Goal: Task Accomplishment & Management: Manage account settings

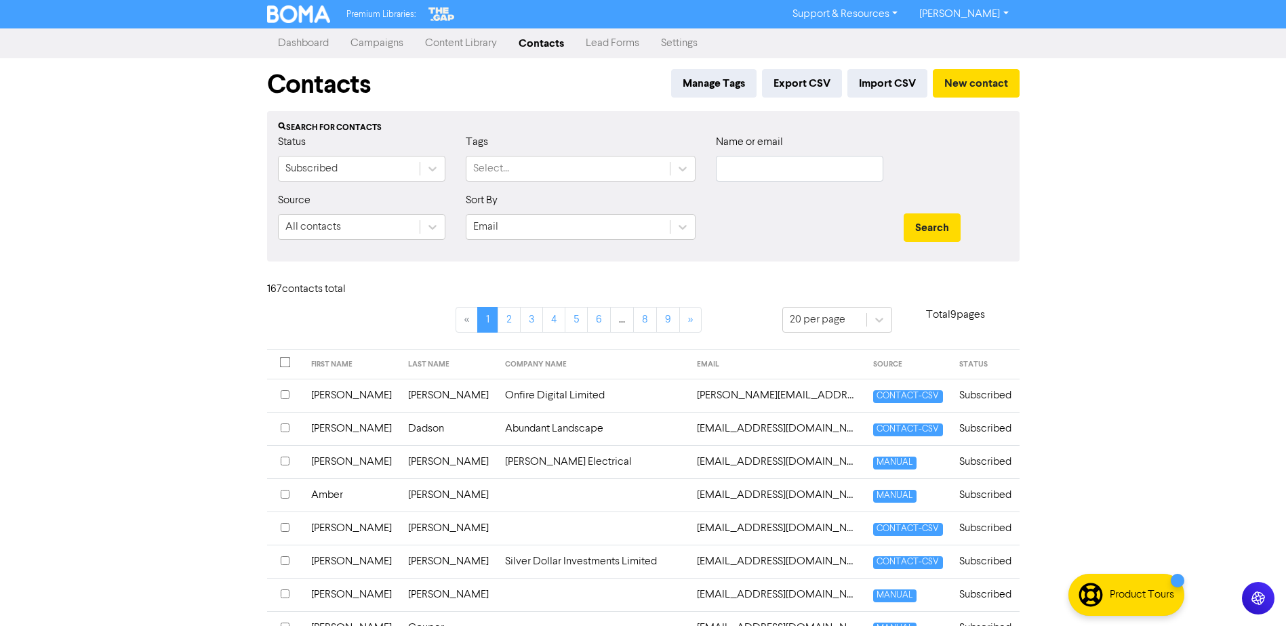
click at [379, 48] on link "Campaigns" at bounding box center [377, 43] width 75 height 27
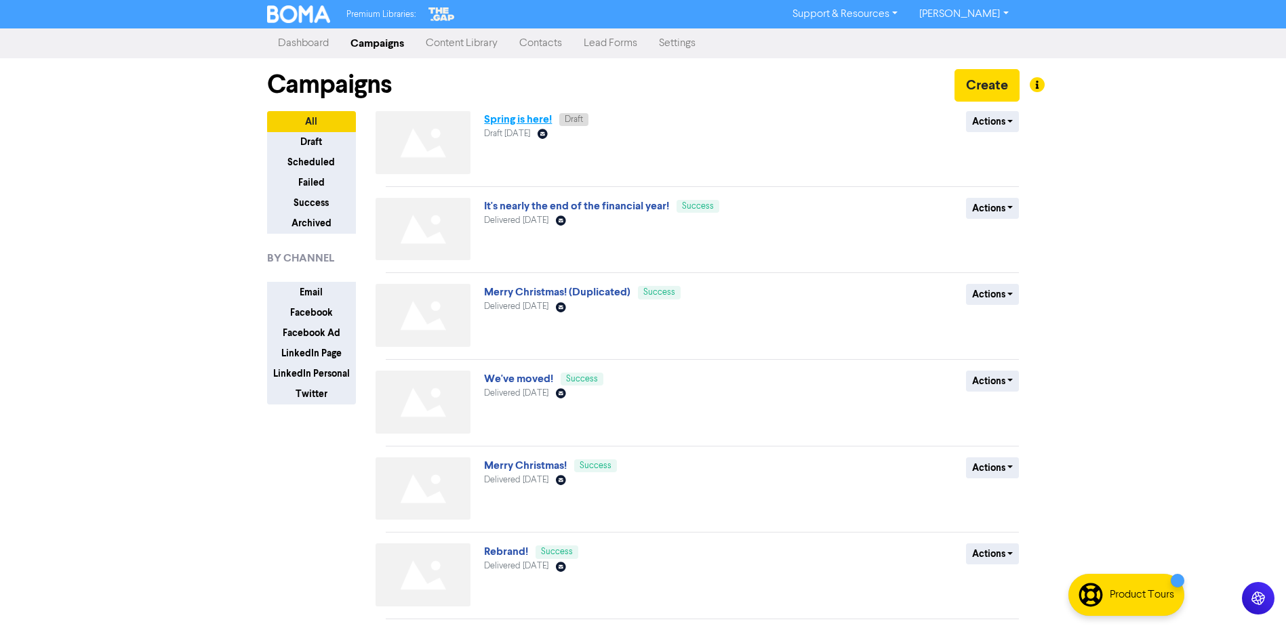
click at [525, 123] on link "Spring is here!" at bounding box center [518, 120] width 68 height 14
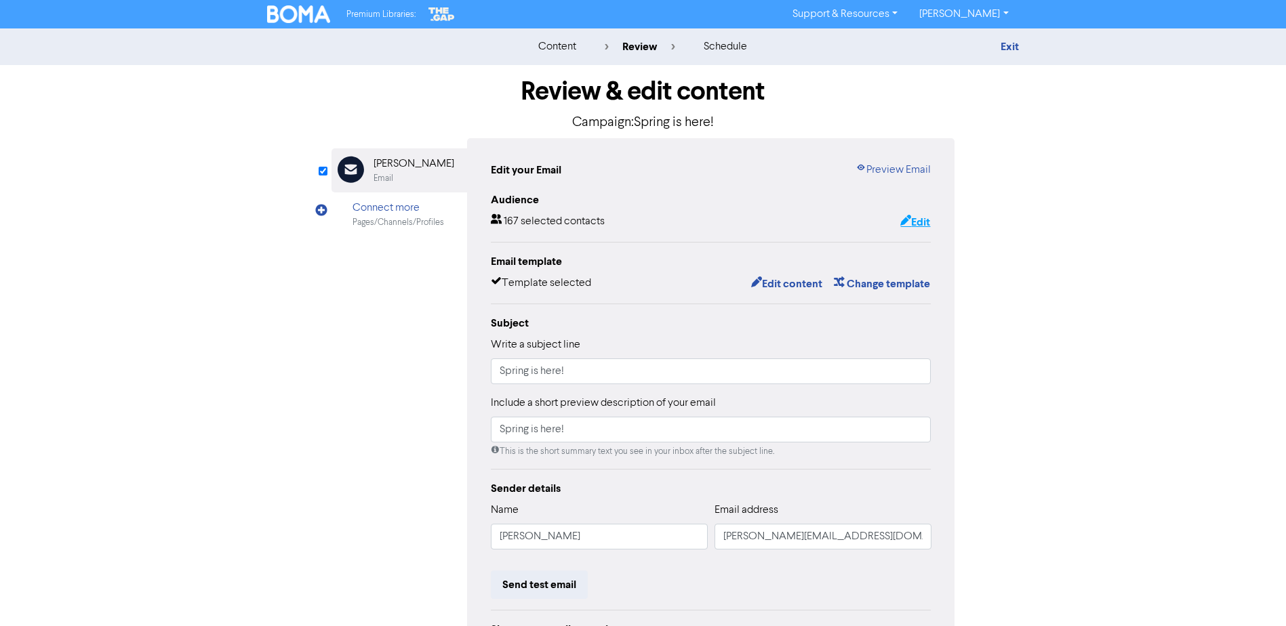
click at [919, 224] on button "Edit" at bounding box center [914, 222] width 31 height 18
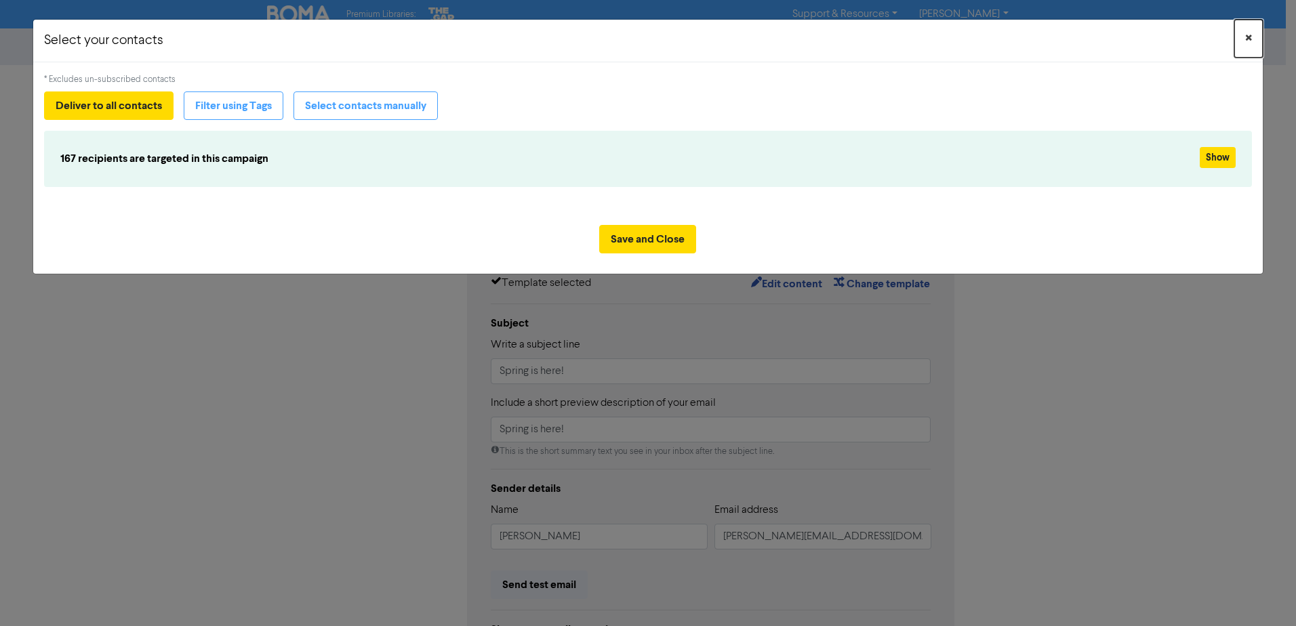
click at [1246, 37] on span "×" at bounding box center [1248, 38] width 7 height 20
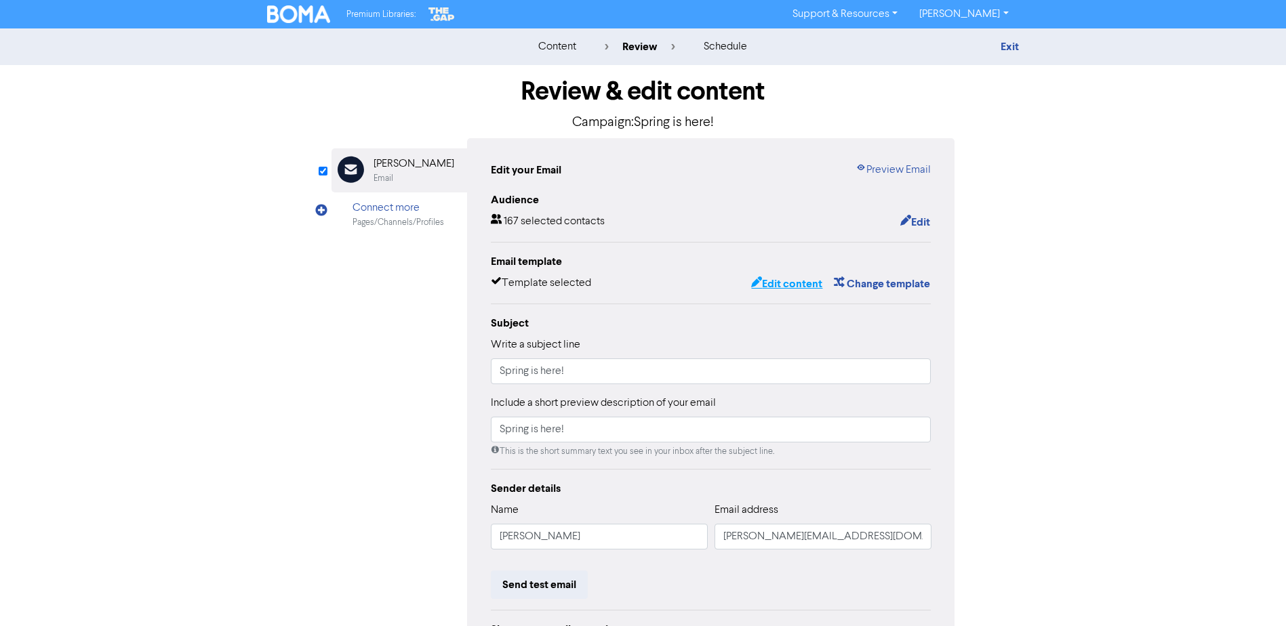
click at [786, 283] on button "Edit content" at bounding box center [786, 284] width 73 height 18
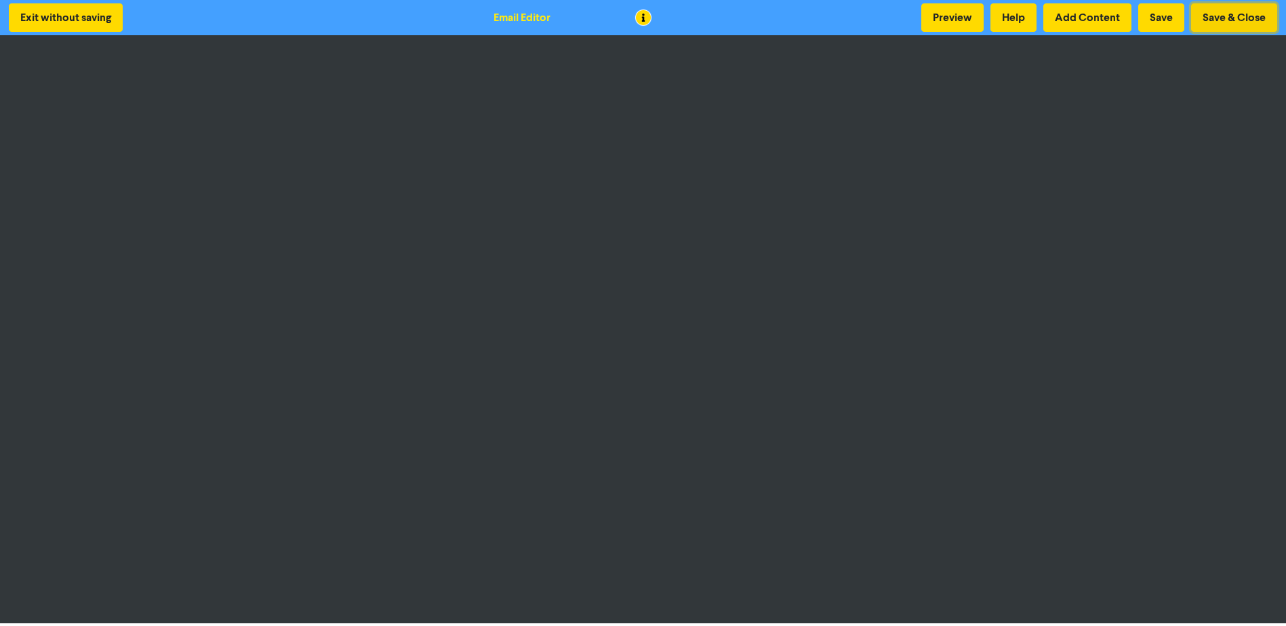
click at [1236, 20] on button "Save & Close" at bounding box center [1234, 17] width 86 height 28
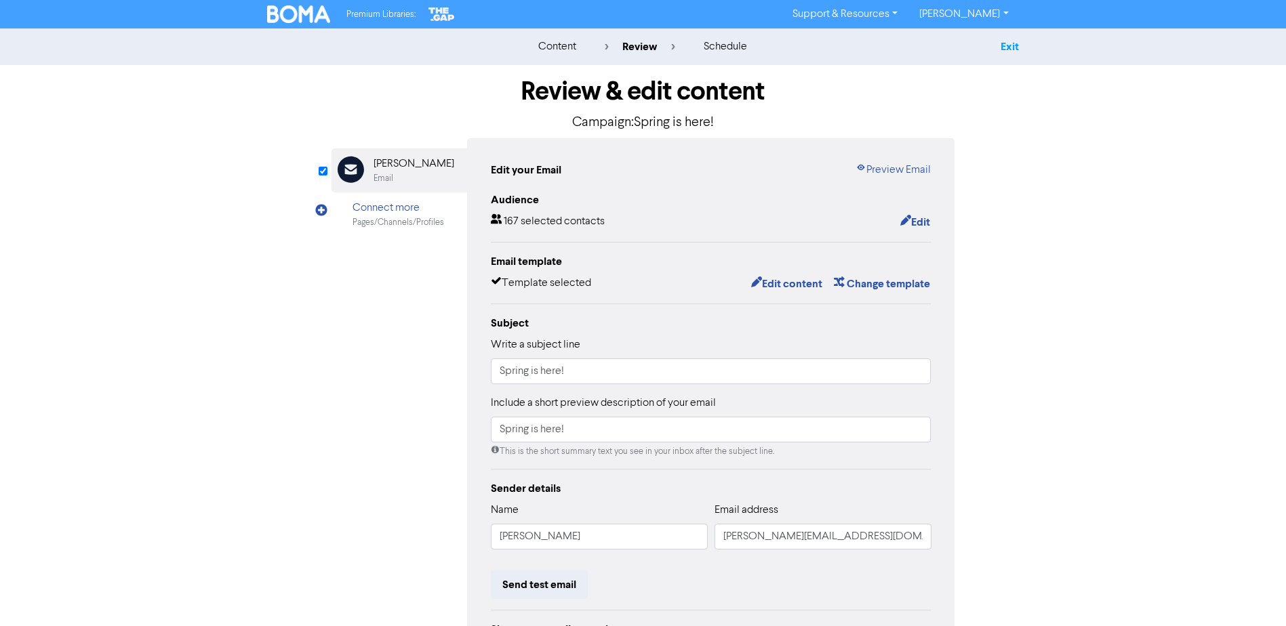
click at [1017, 44] on link "Exit" at bounding box center [1009, 47] width 18 height 14
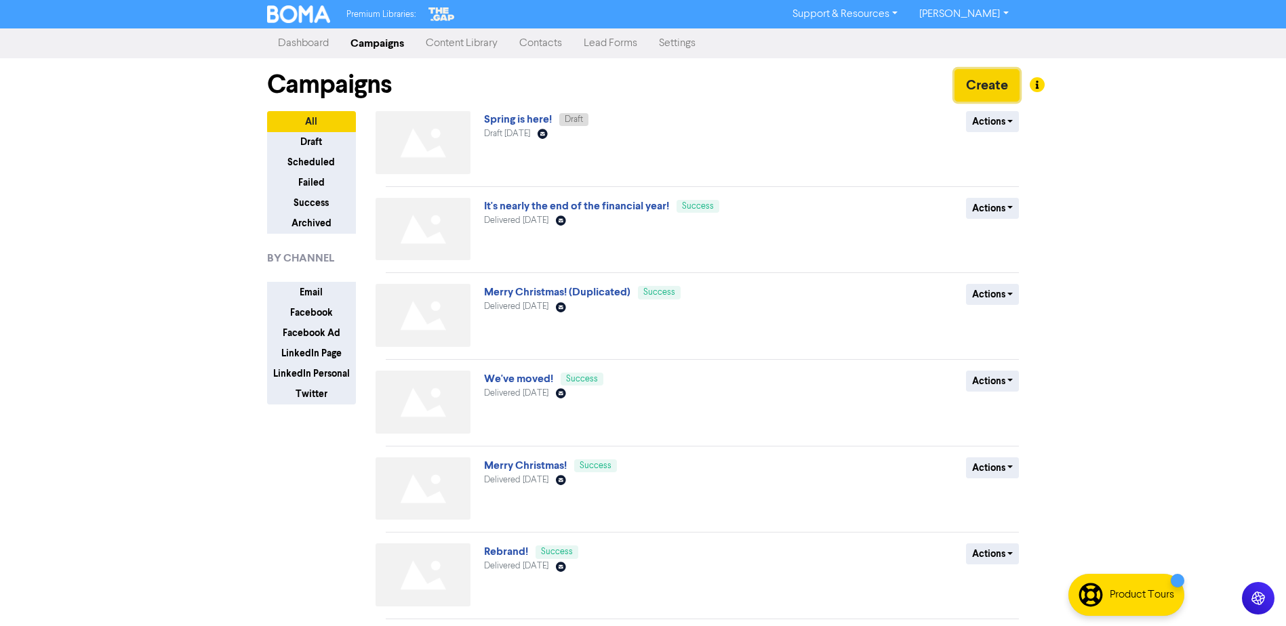
click at [1013, 87] on button "Create" at bounding box center [986, 85] width 65 height 33
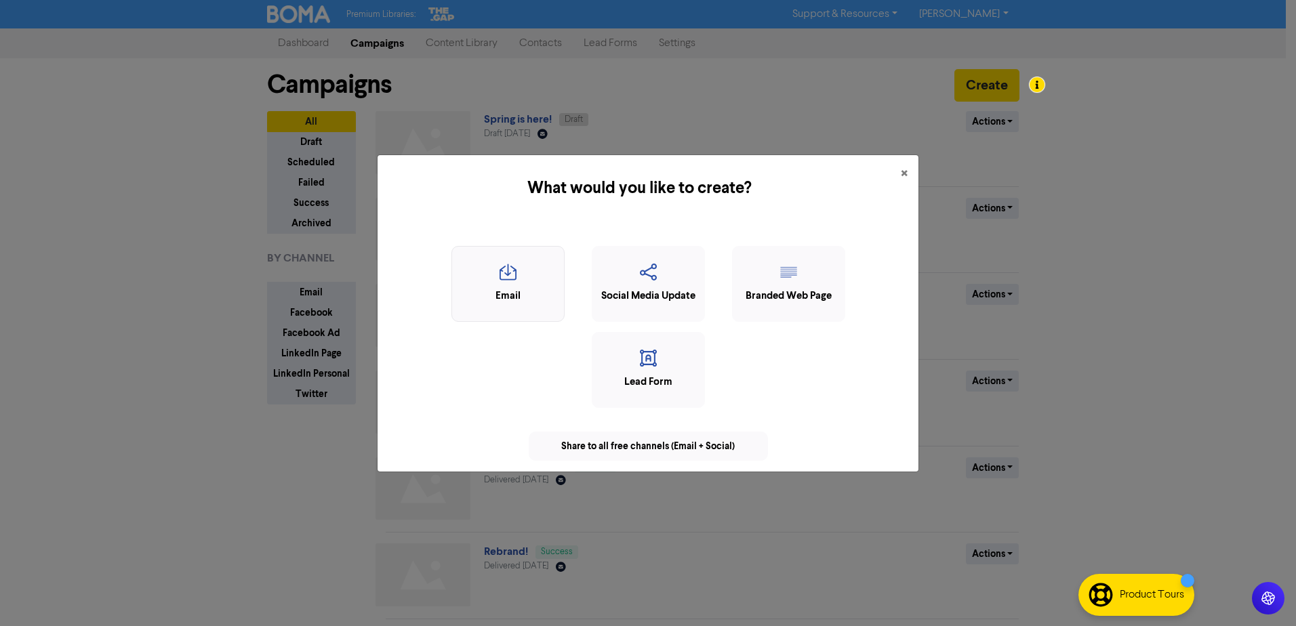
click at [510, 289] on div "Email" at bounding box center [508, 297] width 98 height 16
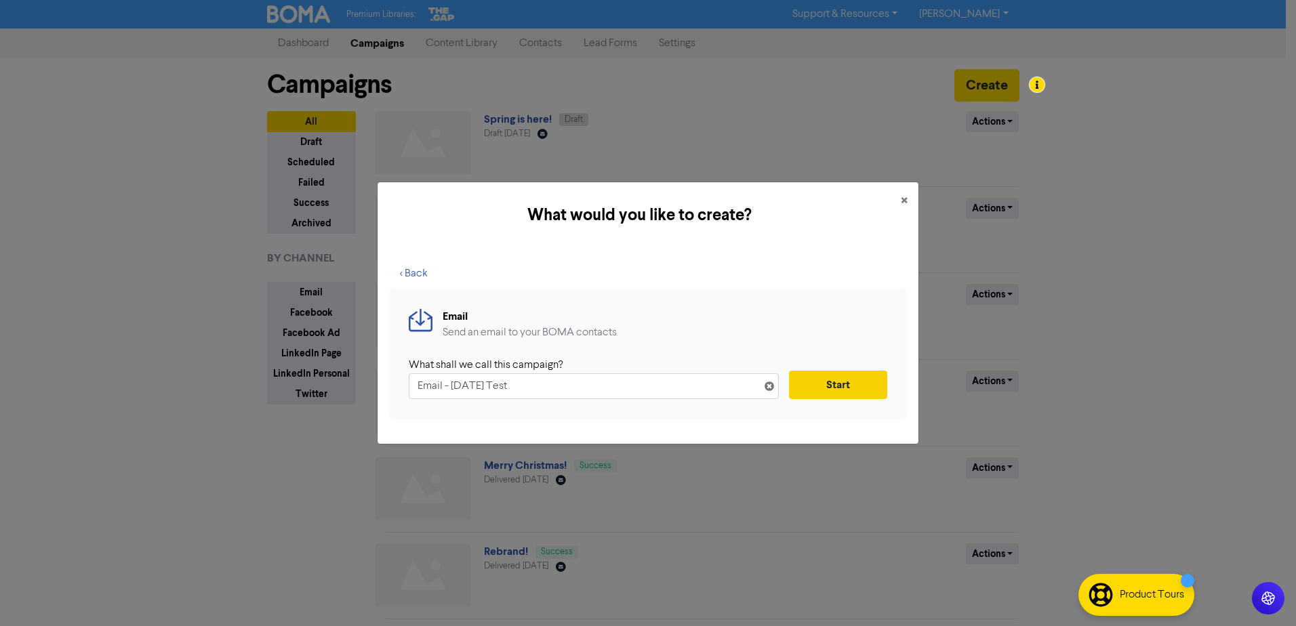
type input "Email - [DATE] Test"
click at [833, 381] on button "Start" at bounding box center [838, 385] width 98 height 28
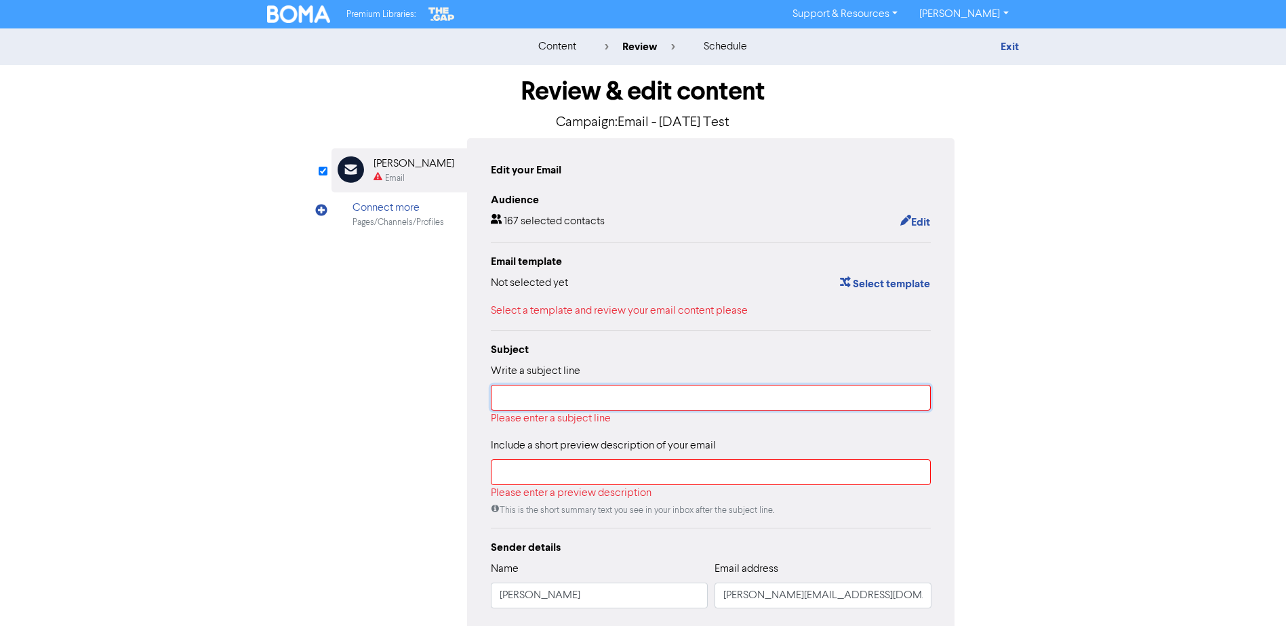
click at [620, 403] on input "text" at bounding box center [711, 398] width 441 height 26
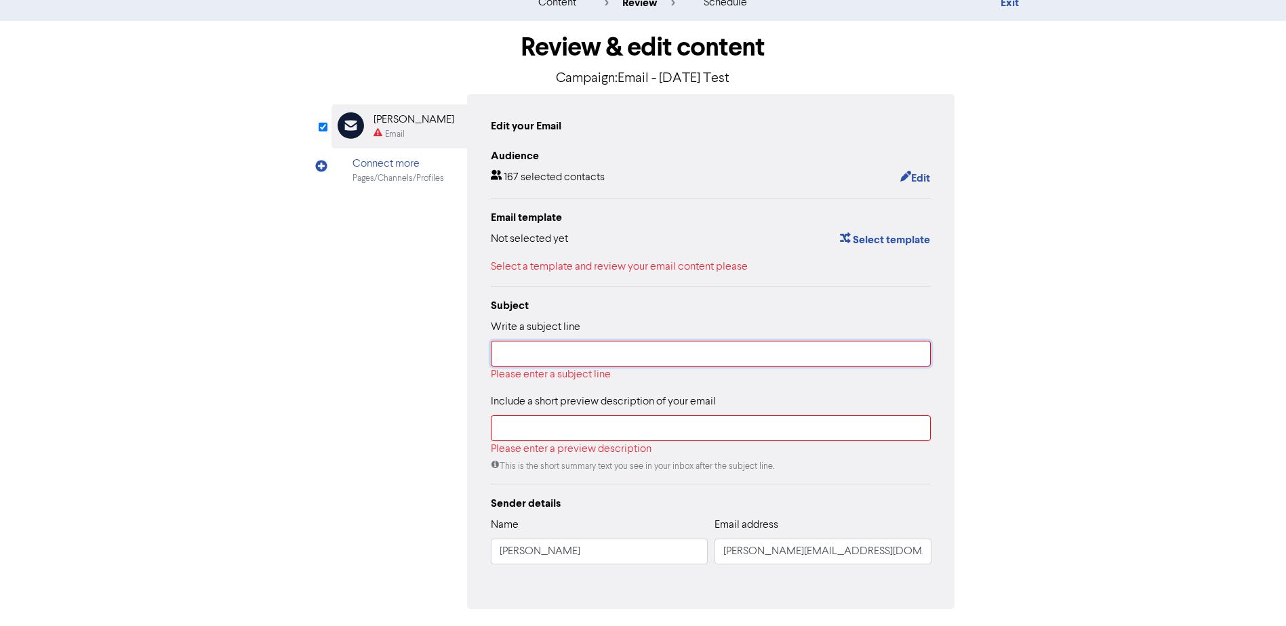
scroll to position [68, 0]
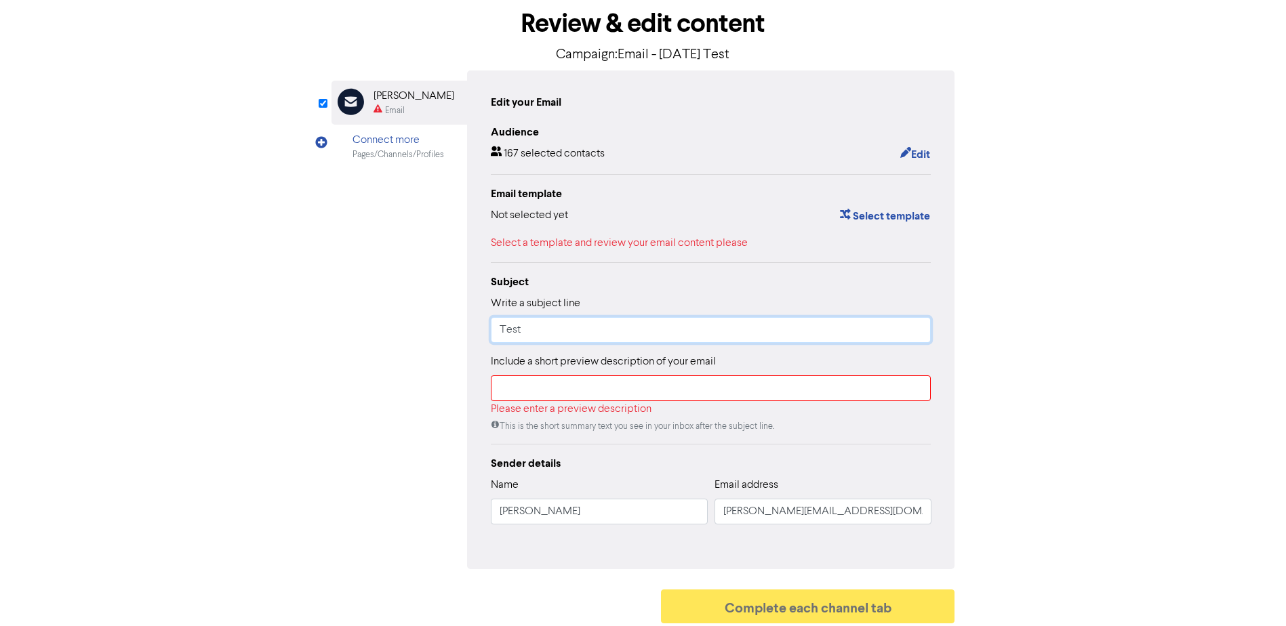
type input "Test"
click at [680, 394] on input "text" at bounding box center [711, 388] width 441 height 26
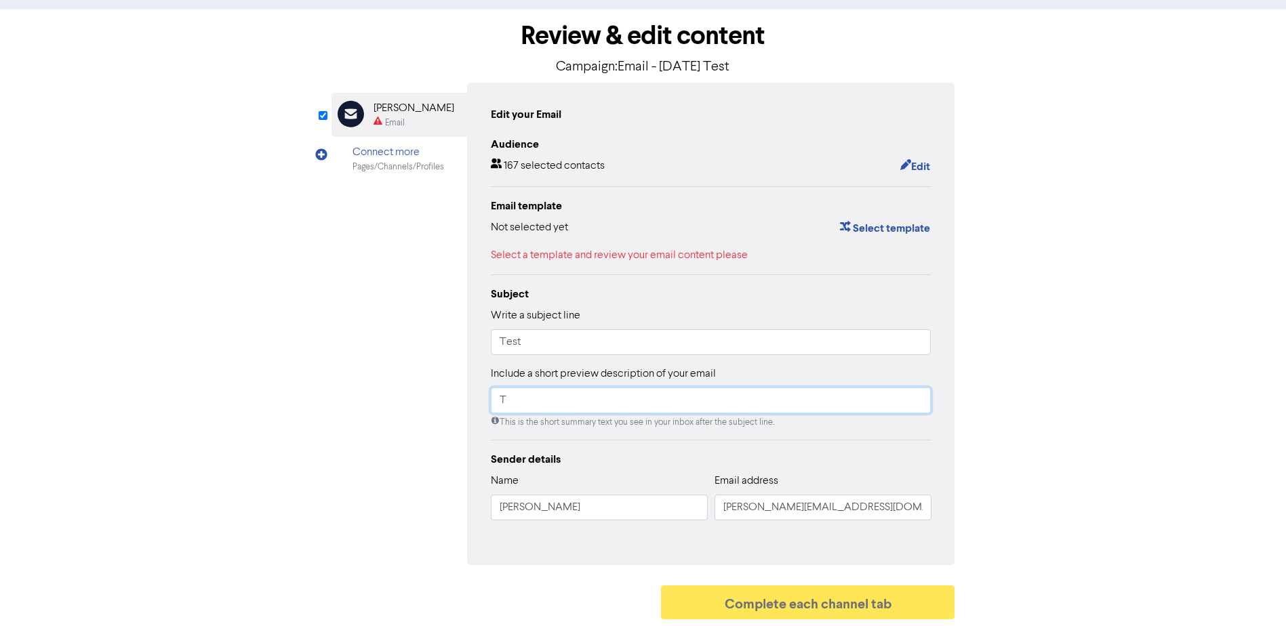
scroll to position [57, 0]
type input "Test"
click at [893, 224] on button "Select template" at bounding box center [884, 229] width 91 height 18
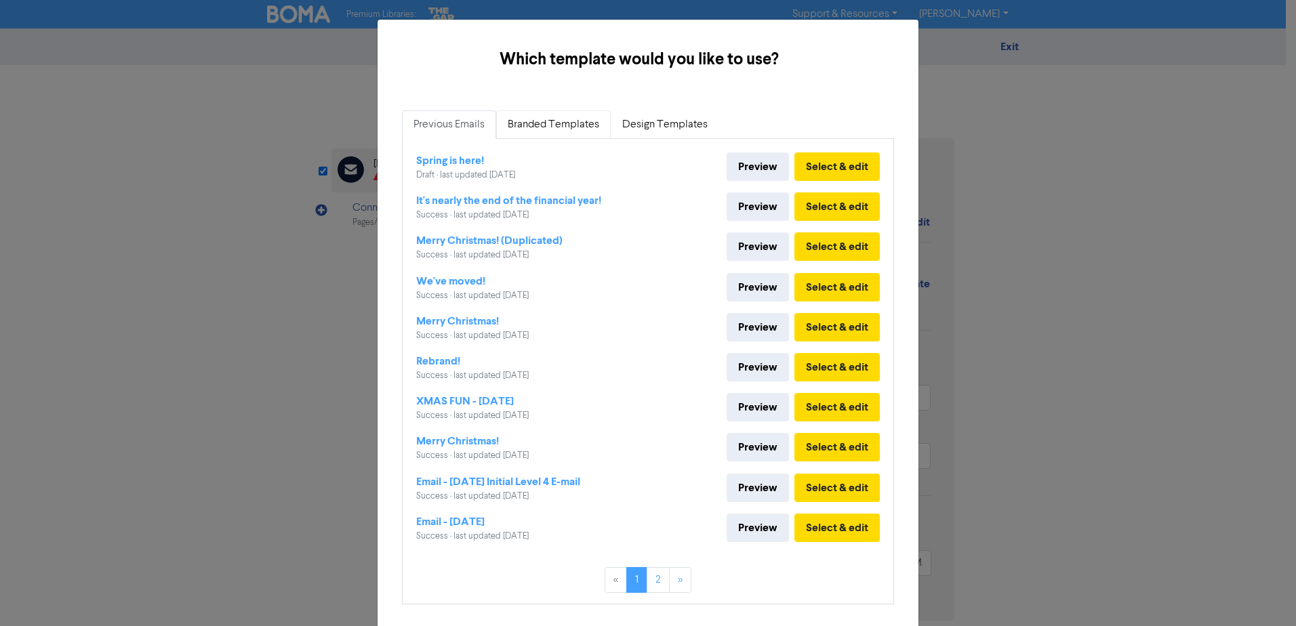
click at [556, 123] on link "Branded Templates" at bounding box center [553, 124] width 115 height 28
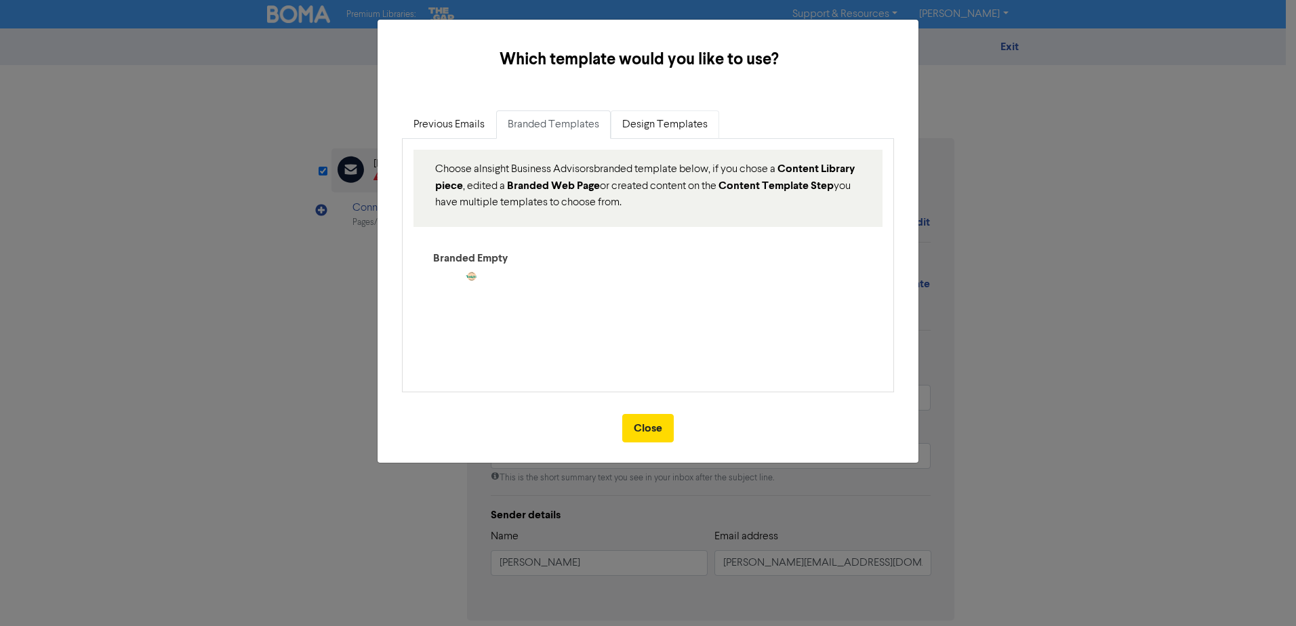
click at [672, 127] on link "Design Templates" at bounding box center [665, 124] width 108 height 28
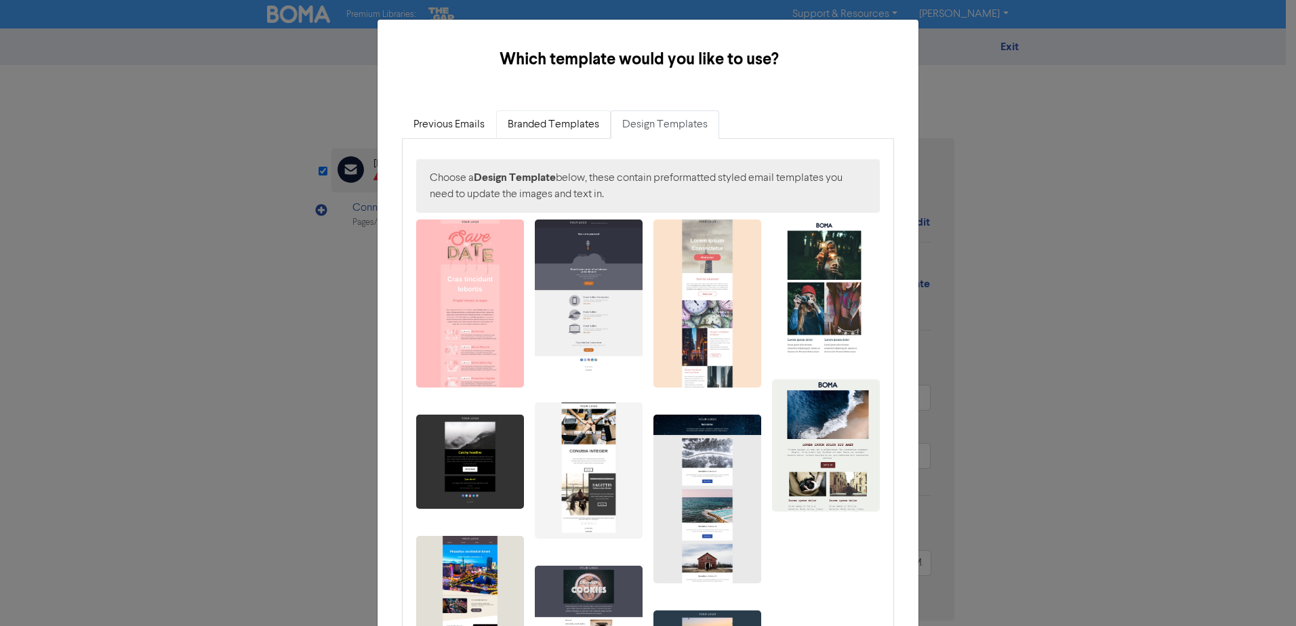
click at [529, 134] on link "Branded Templates" at bounding box center [553, 124] width 115 height 28
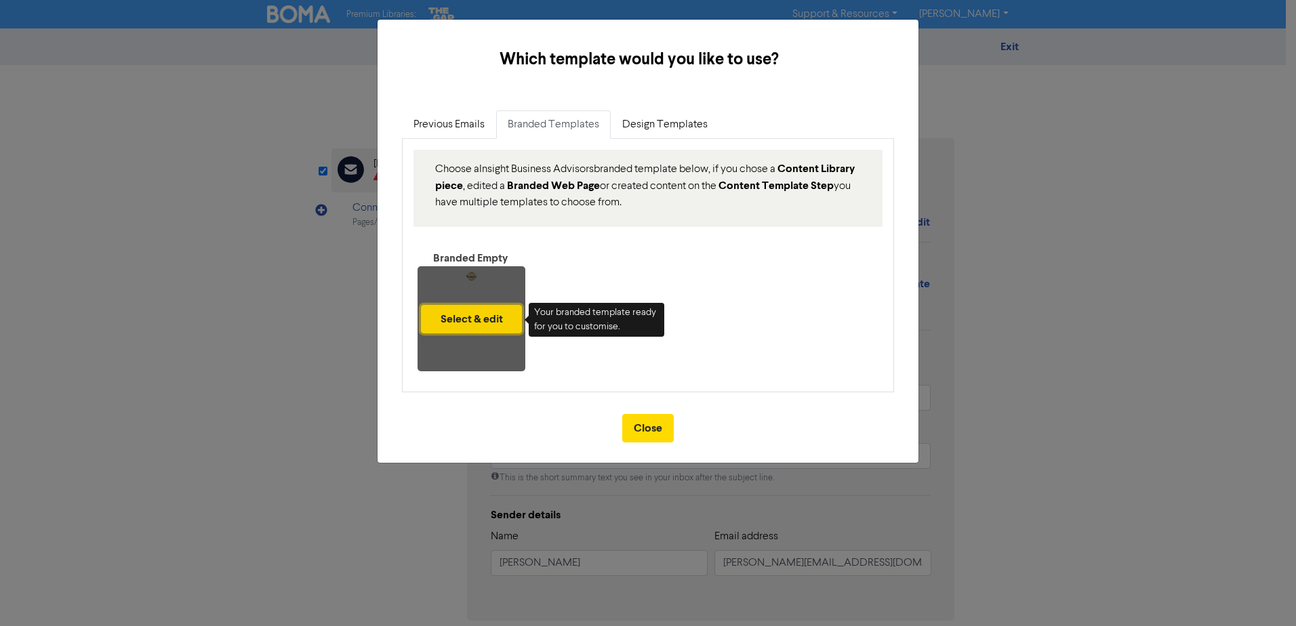
click at [480, 308] on button "Select & edit" at bounding box center [471, 319] width 101 height 28
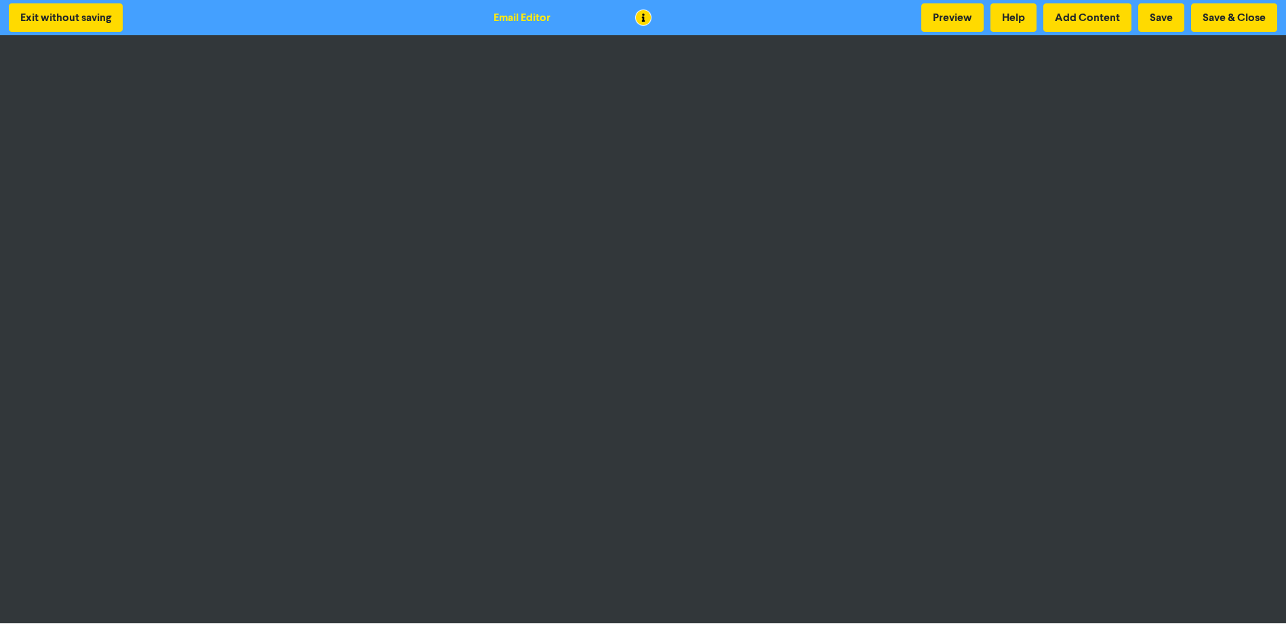
scroll to position [1, 0]
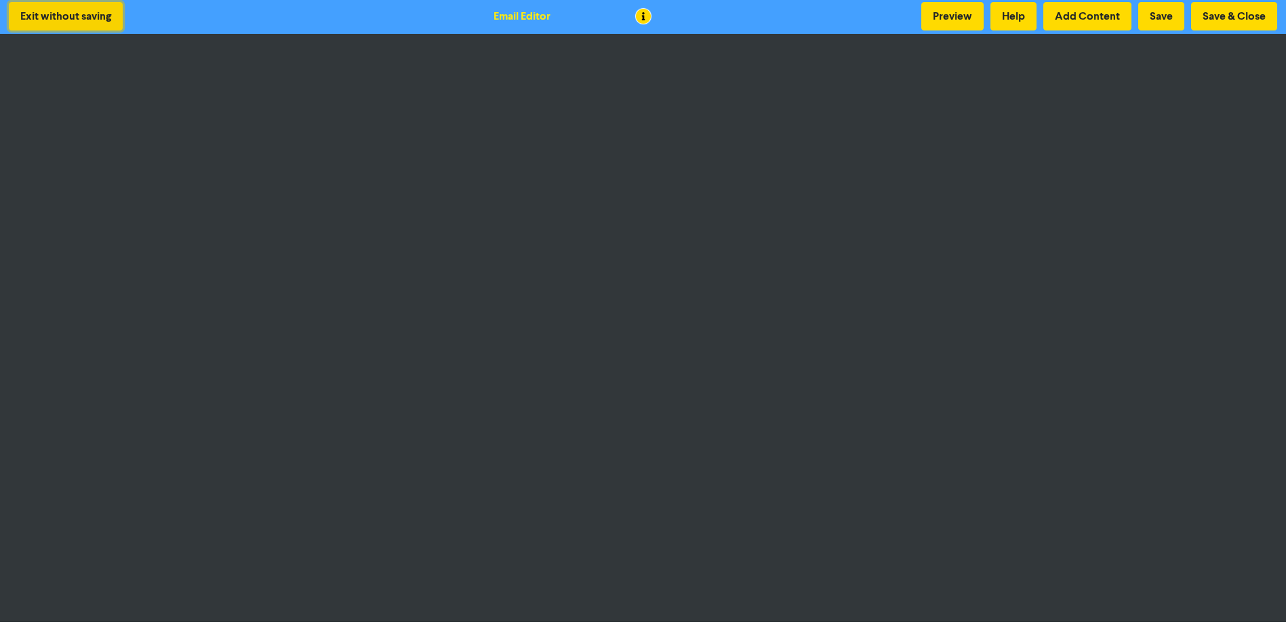
click at [81, 16] on button "Exit without saving" at bounding box center [66, 16] width 114 height 28
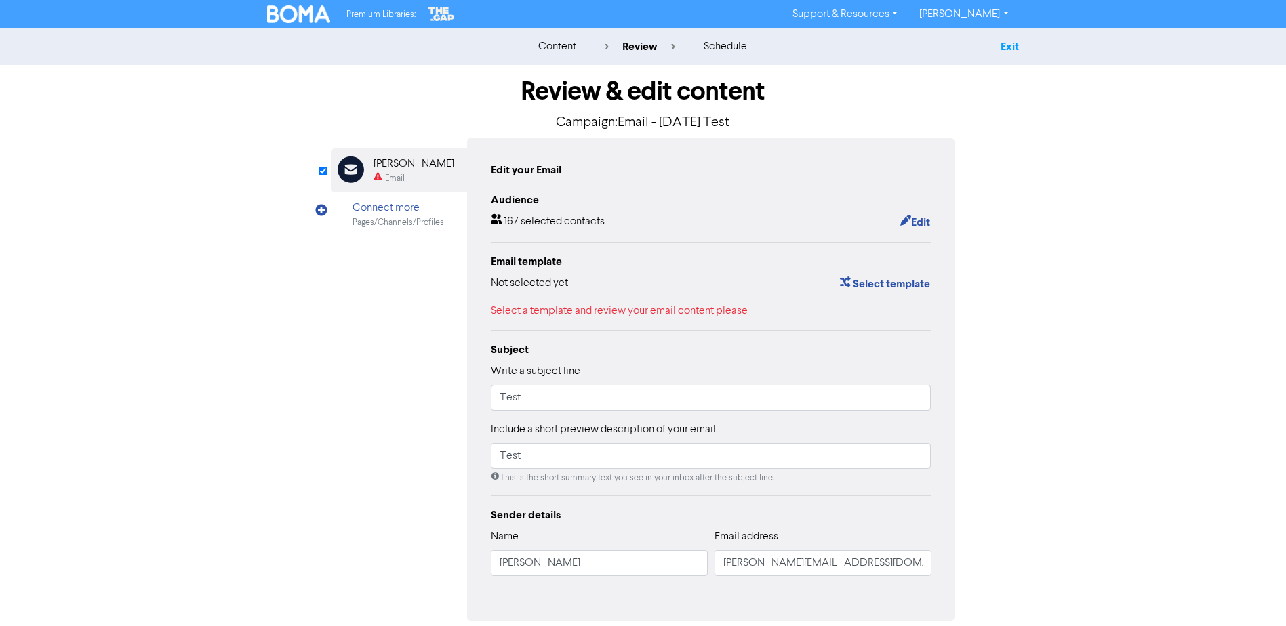
click at [1008, 47] on link "Exit" at bounding box center [1009, 47] width 18 height 14
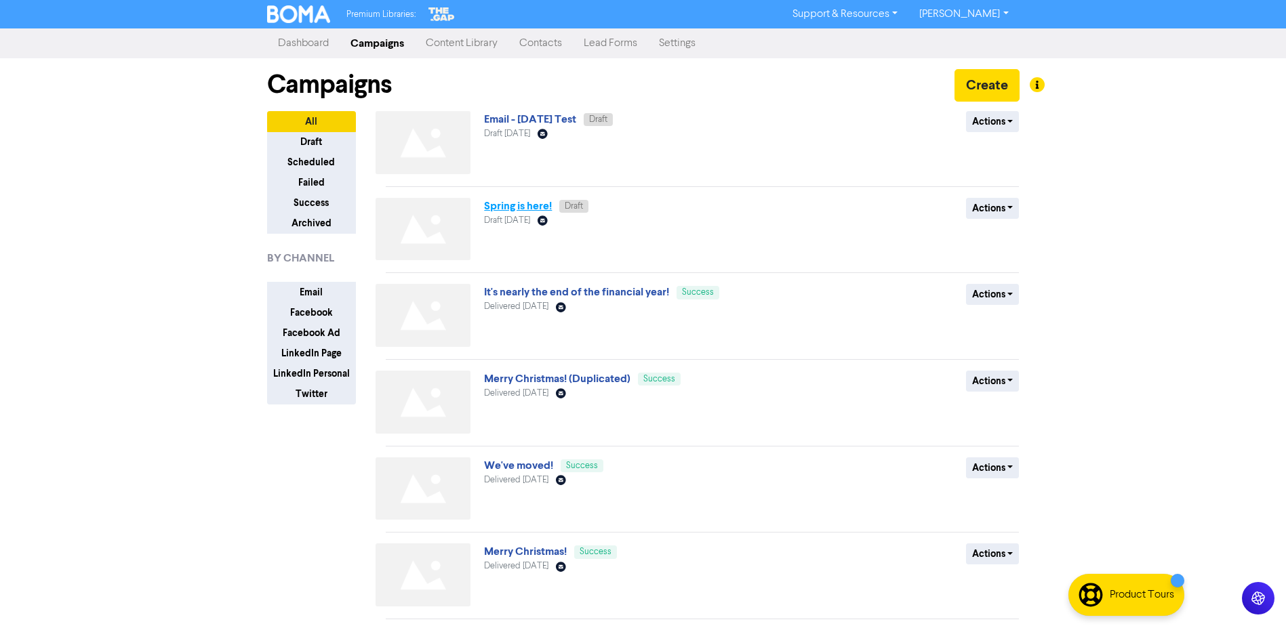
click at [510, 209] on link "Spring is here!" at bounding box center [518, 206] width 68 height 14
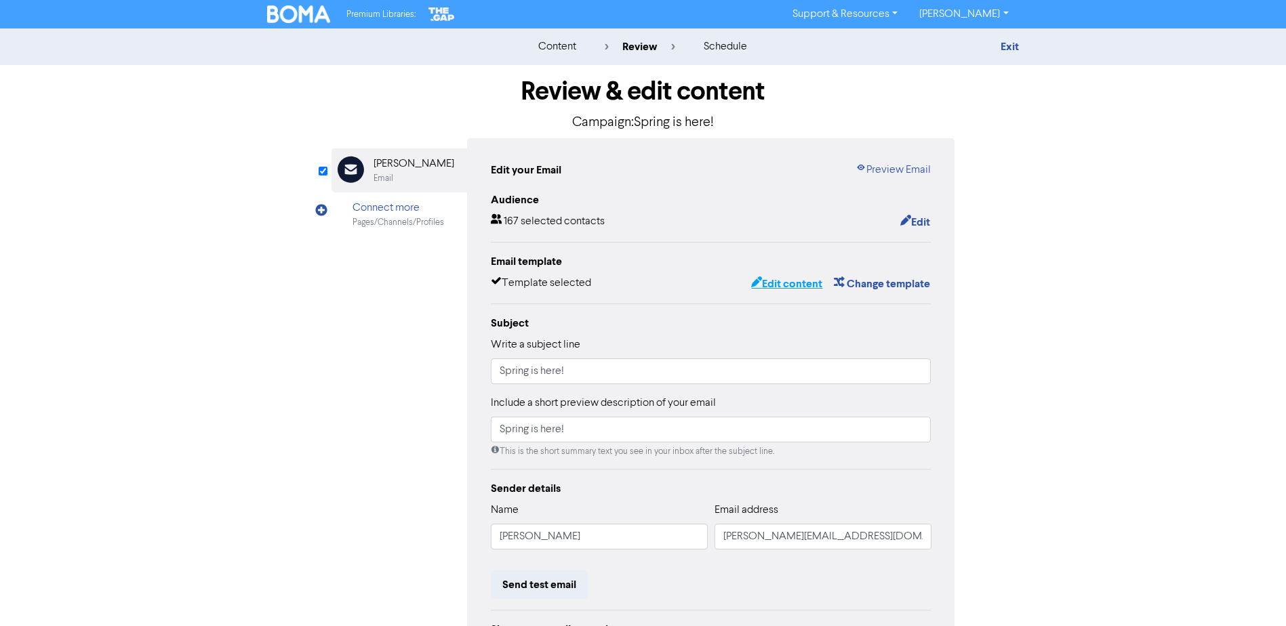
click at [784, 286] on button "Edit content" at bounding box center [786, 284] width 73 height 18
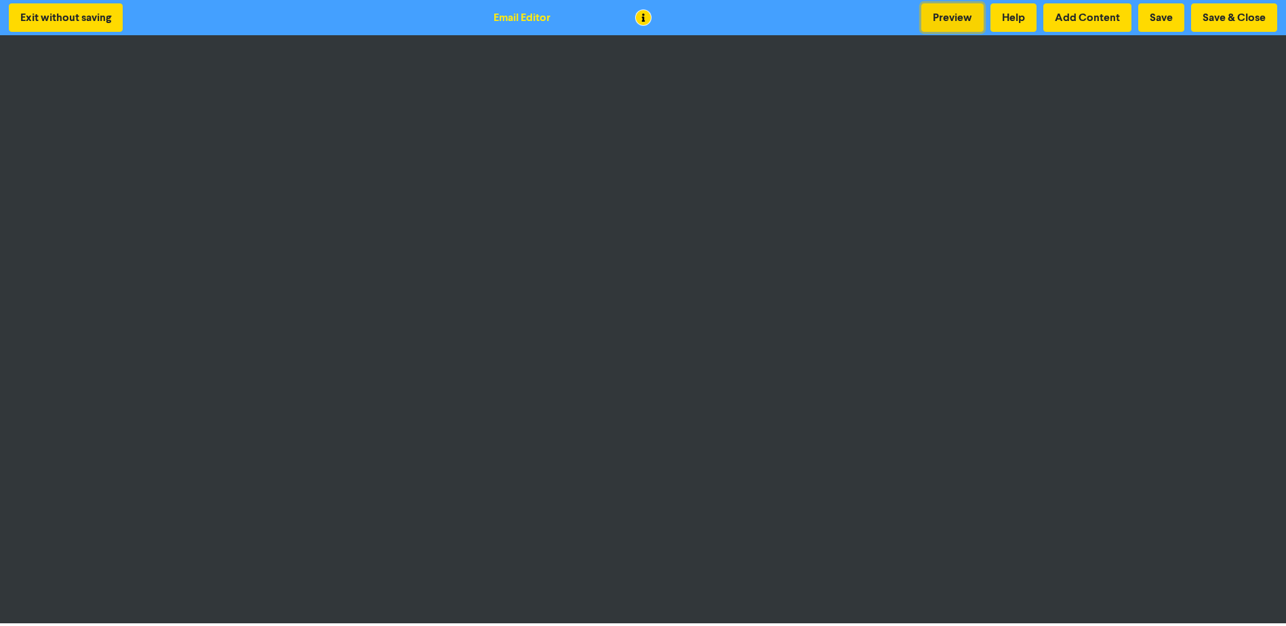
click at [951, 20] on button "Preview" at bounding box center [952, 17] width 62 height 28
click at [77, 12] on button "Exit without saving" at bounding box center [66, 17] width 114 height 28
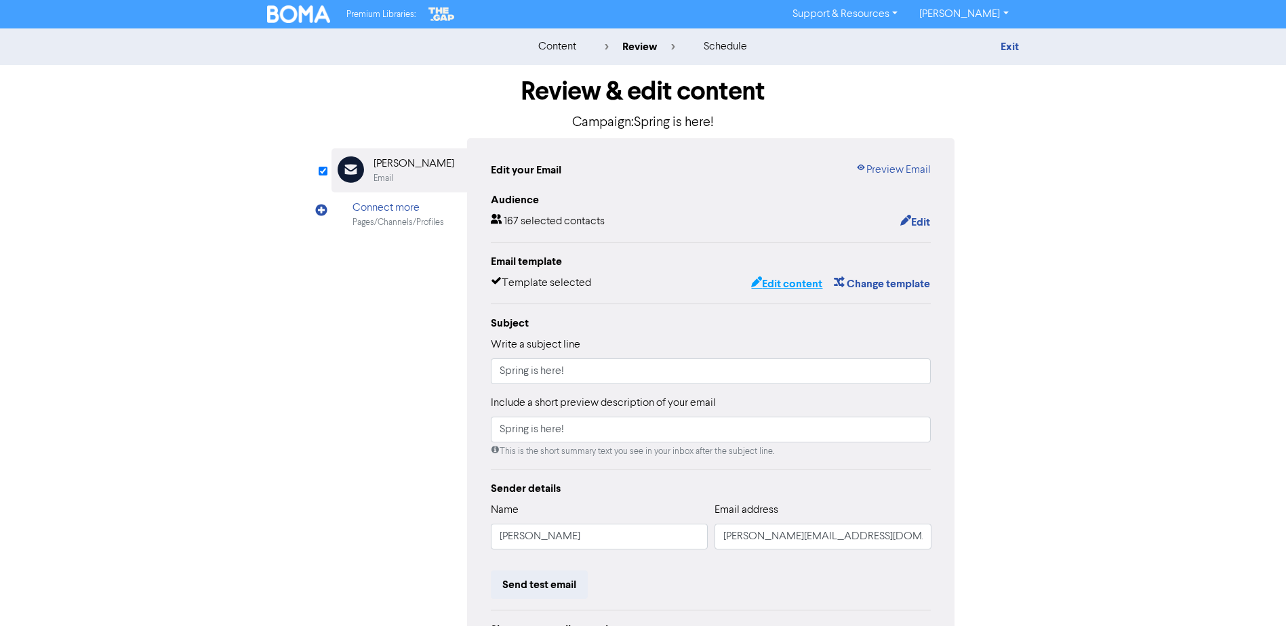
click at [782, 284] on button "Edit content" at bounding box center [786, 284] width 73 height 18
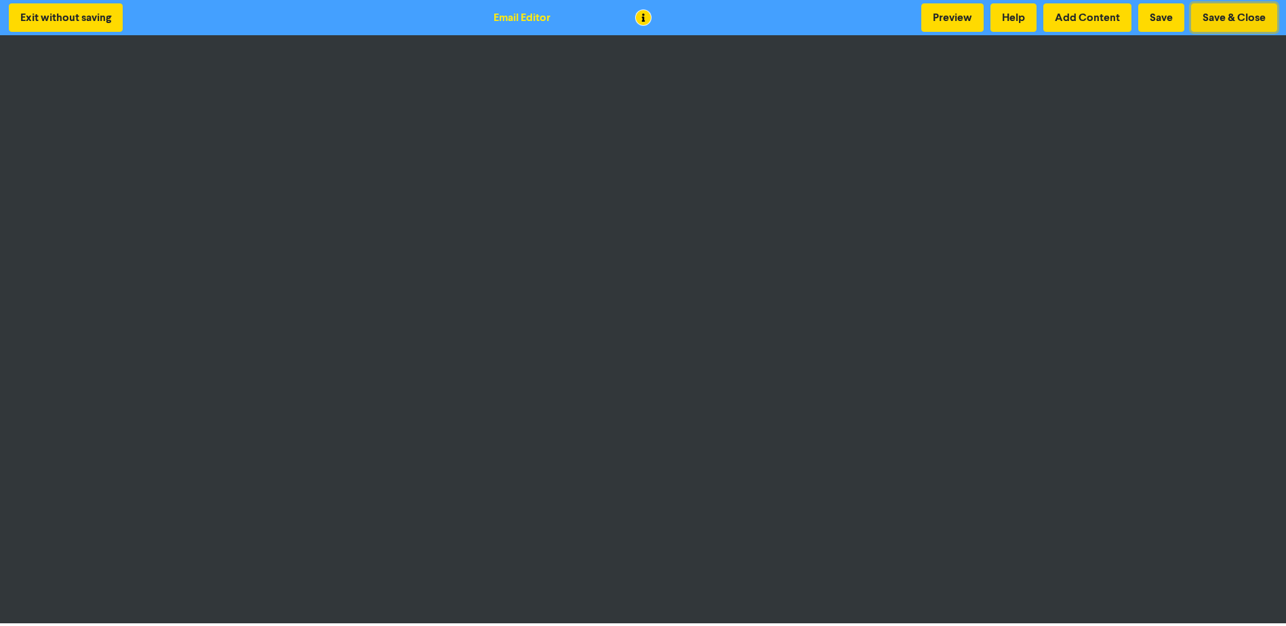
click at [1242, 15] on button "Save & Close" at bounding box center [1234, 17] width 86 height 28
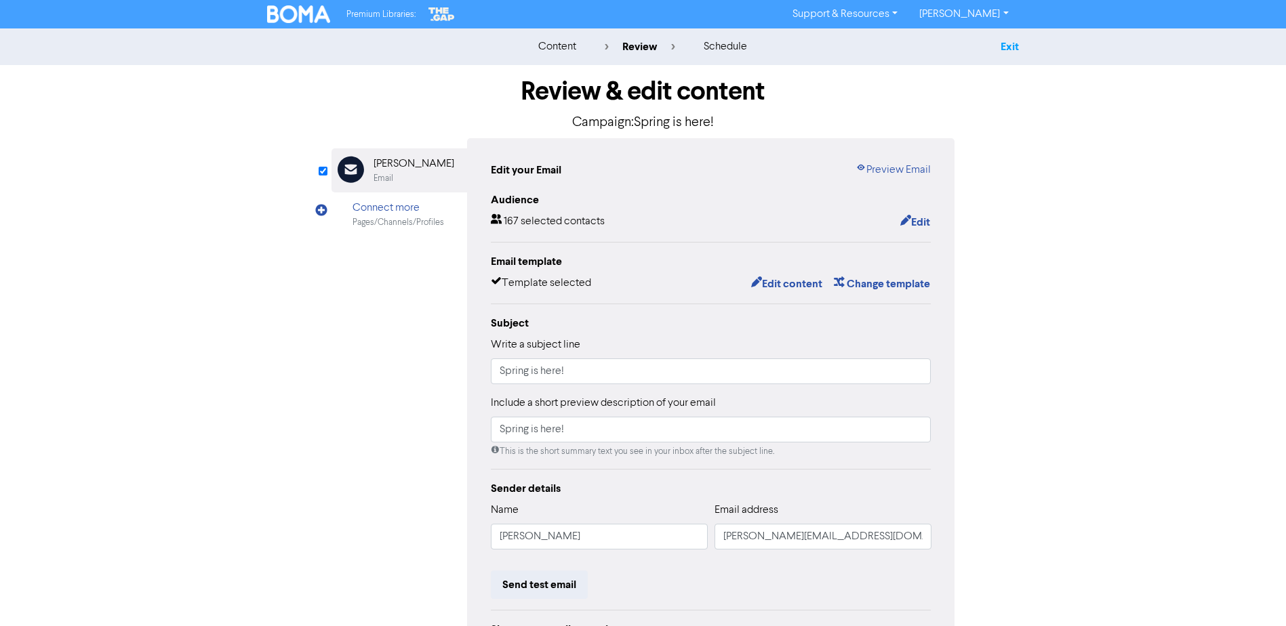
click at [1011, 43] on link "Exit" at bounding box center [1009, 47] width 18 height 14
